Goal: Transaction & Acquisition: Purchase product/service

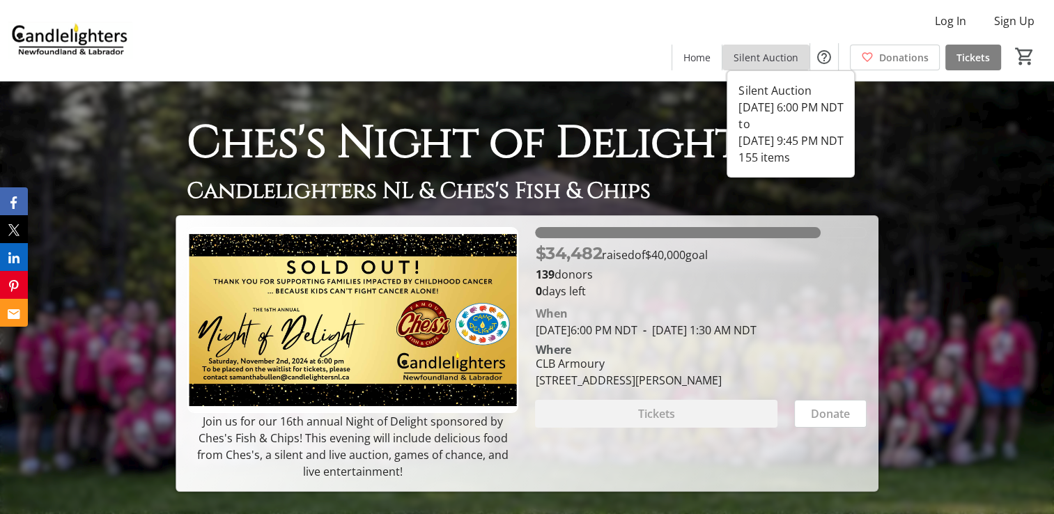
click at [775, 52] on span "Silent Auction" at bounding box center [766, 57] width 65 height 15
click at [742, 62] on span "Silent Auction" at bounding box center [766, 57] width 65 height 15
